Goal: Contribute content

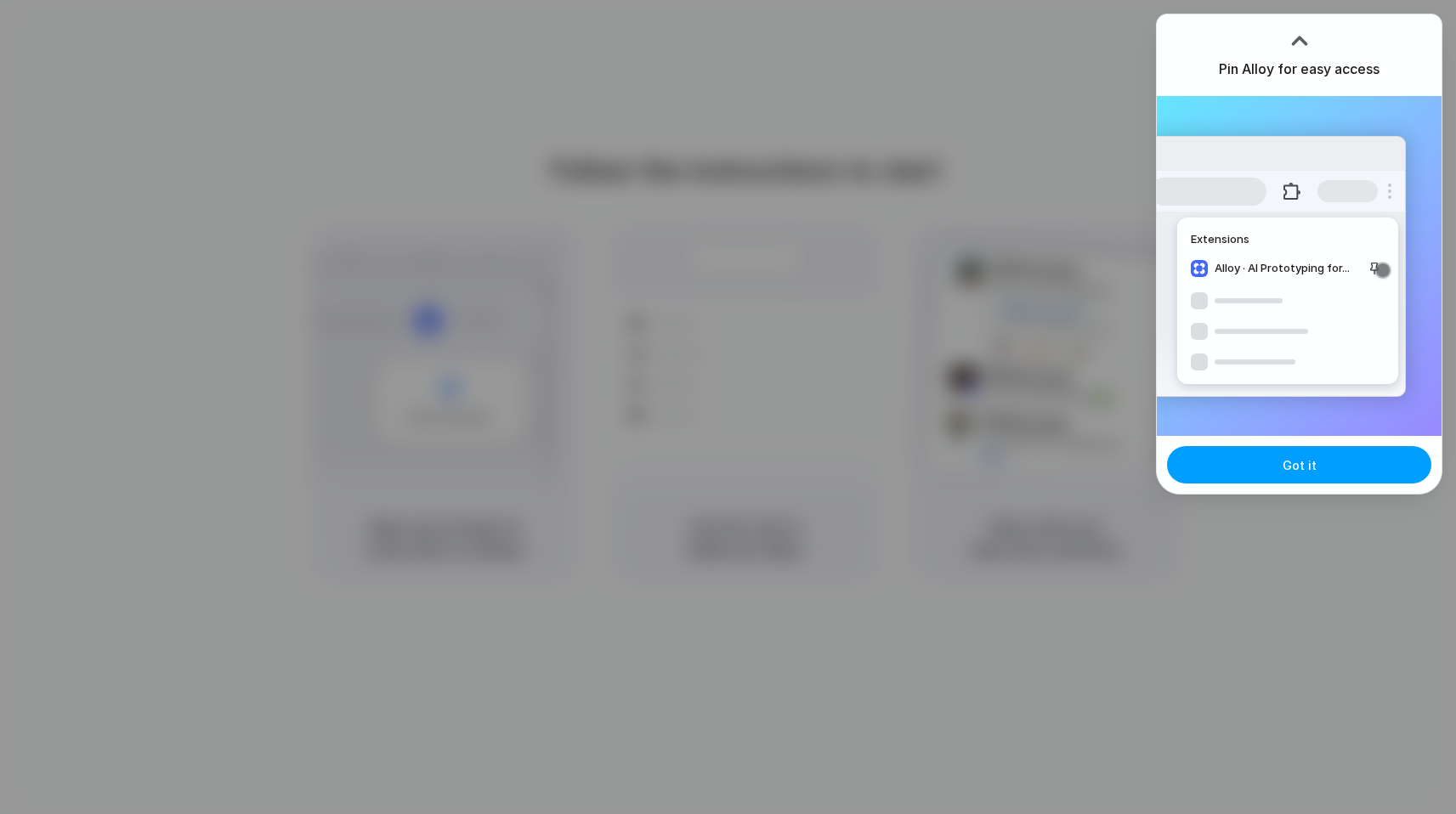
click at [1233, 470] on button "Got it" at bounding box center [1298, 464] width 264 height 37
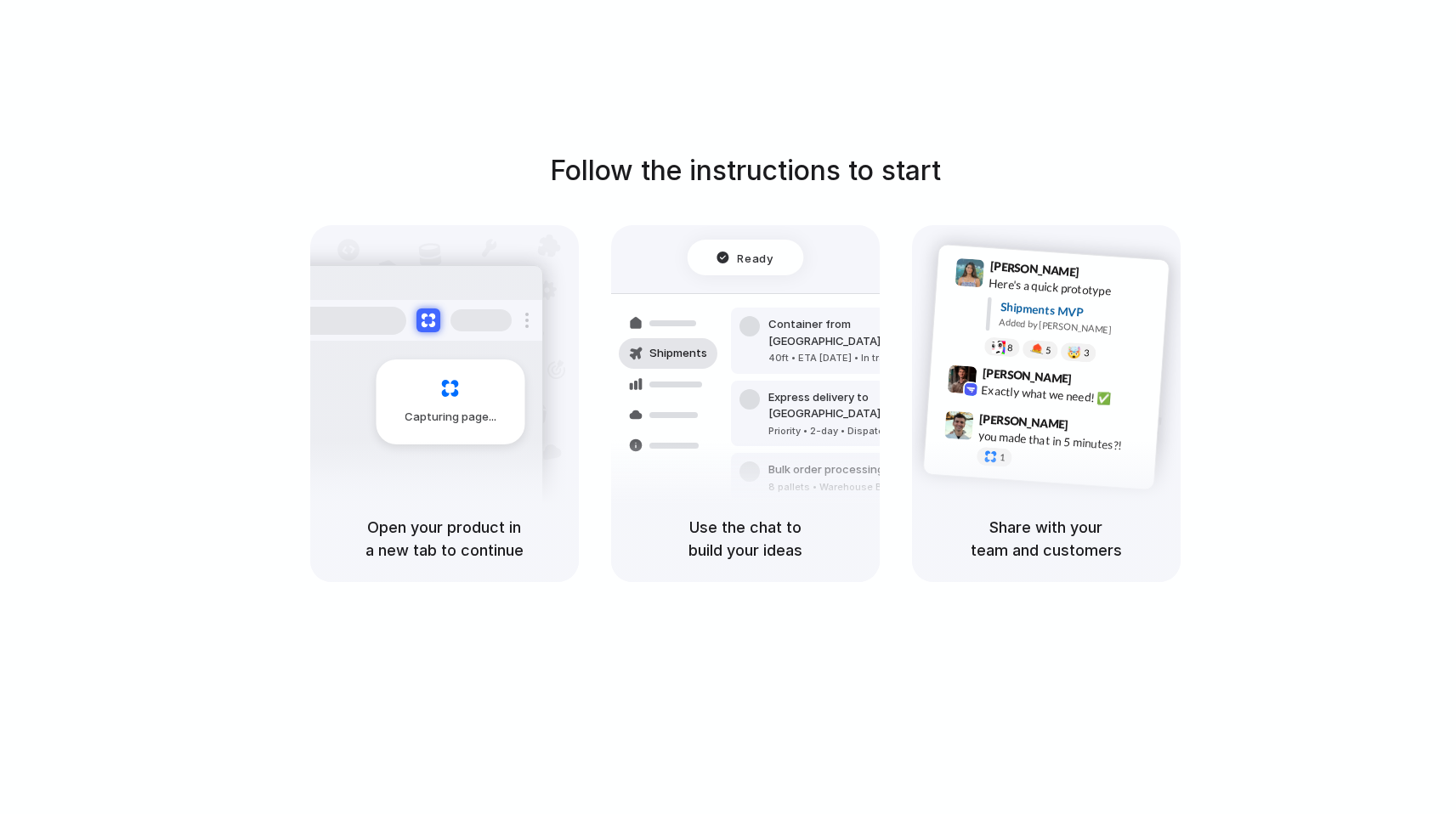
click at [1023, 473] on div "Lily Parker 9:41 AM Here's a quick prototype Shipments MVP Added by Alloy 8 5 🤯…" at bounding box center [1045, 367] width 247 height 246
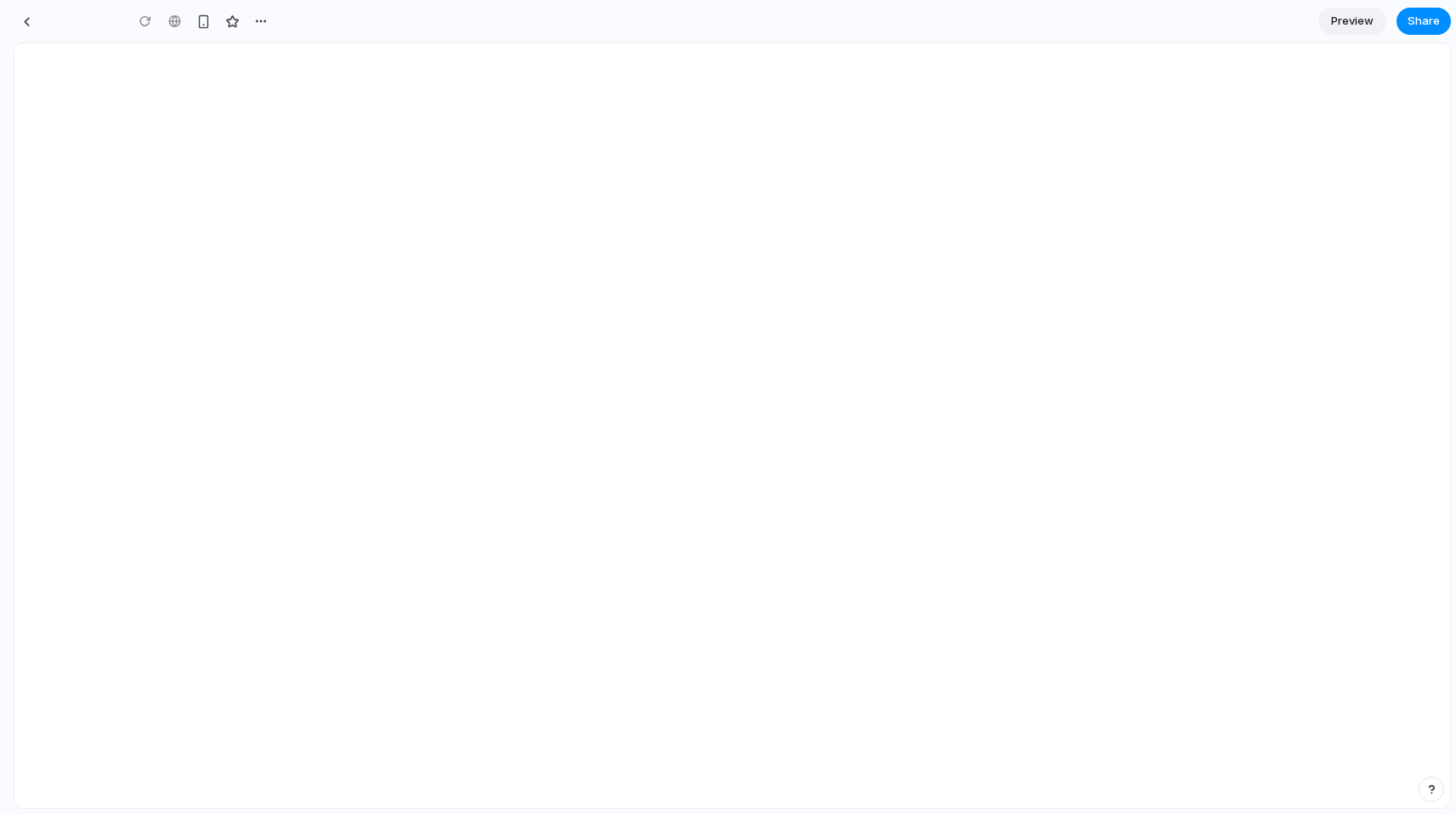
type input "**********"
